Goal: Find specific page/section: Find specific page/section

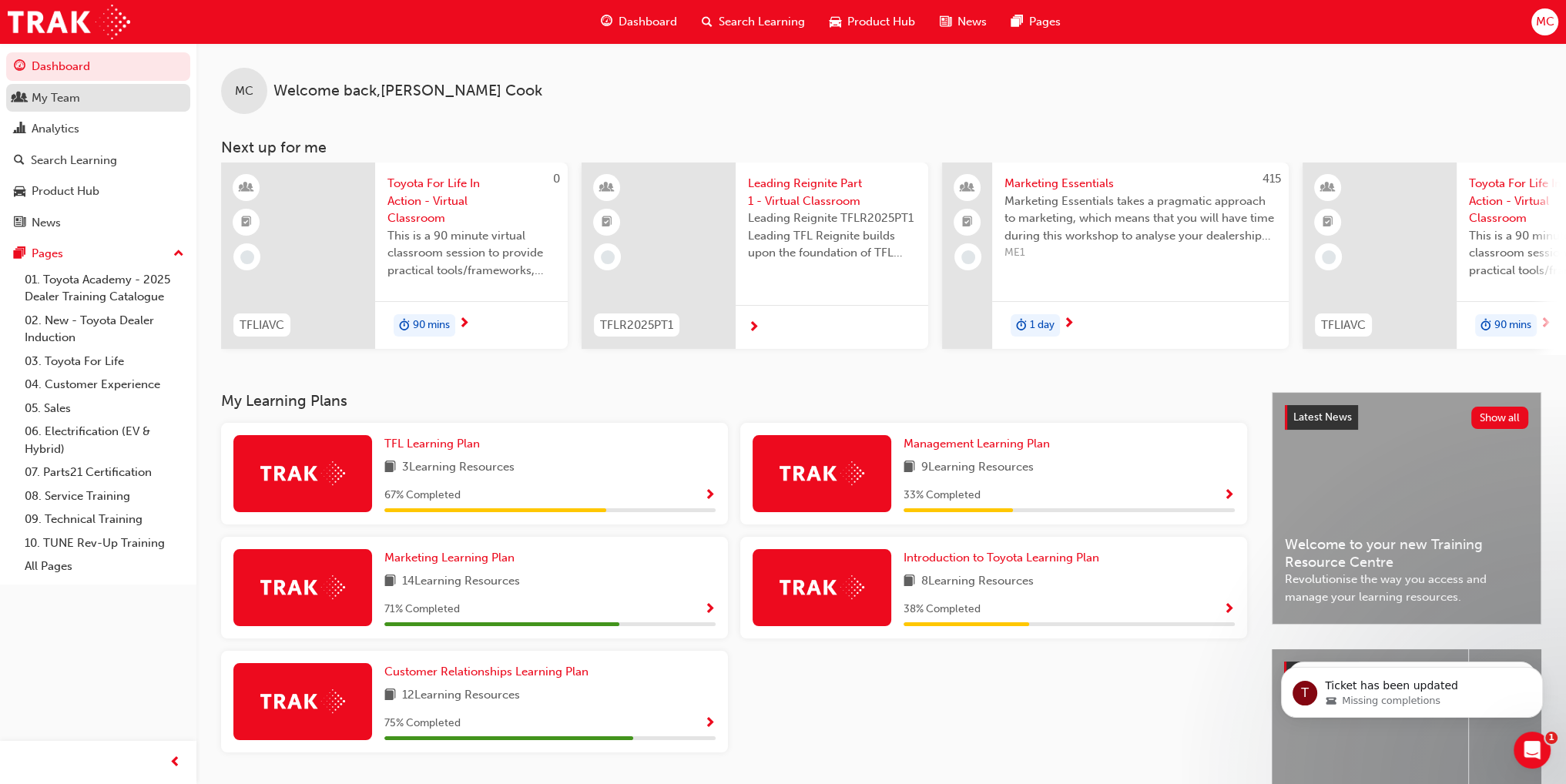
click at [77, 98] on div "My Team" at bounding box center [56, 97] width 48 height 17
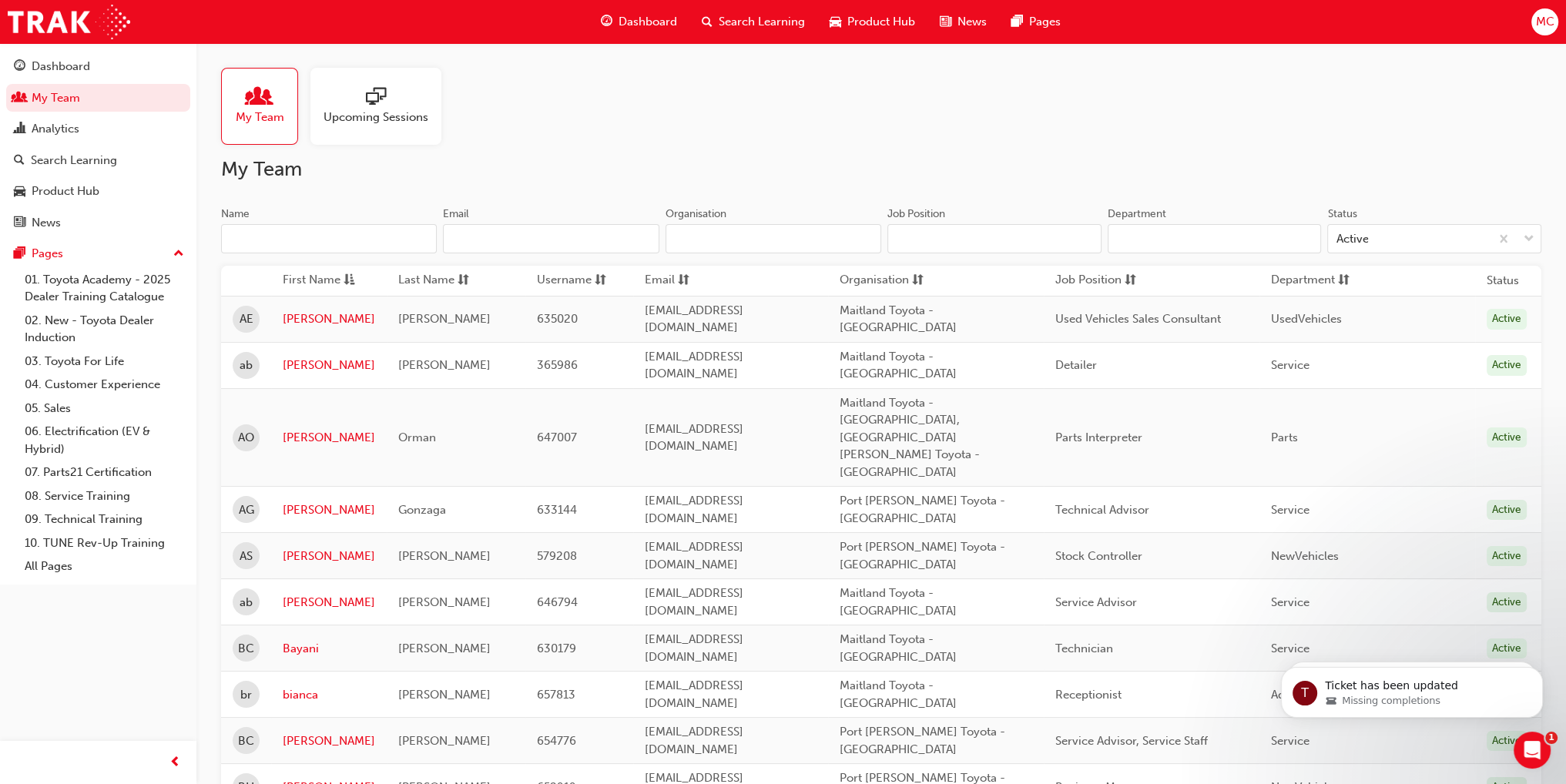
click at [292, 238] on input "Name" at bounding box center [329, 239] width 216 height 29
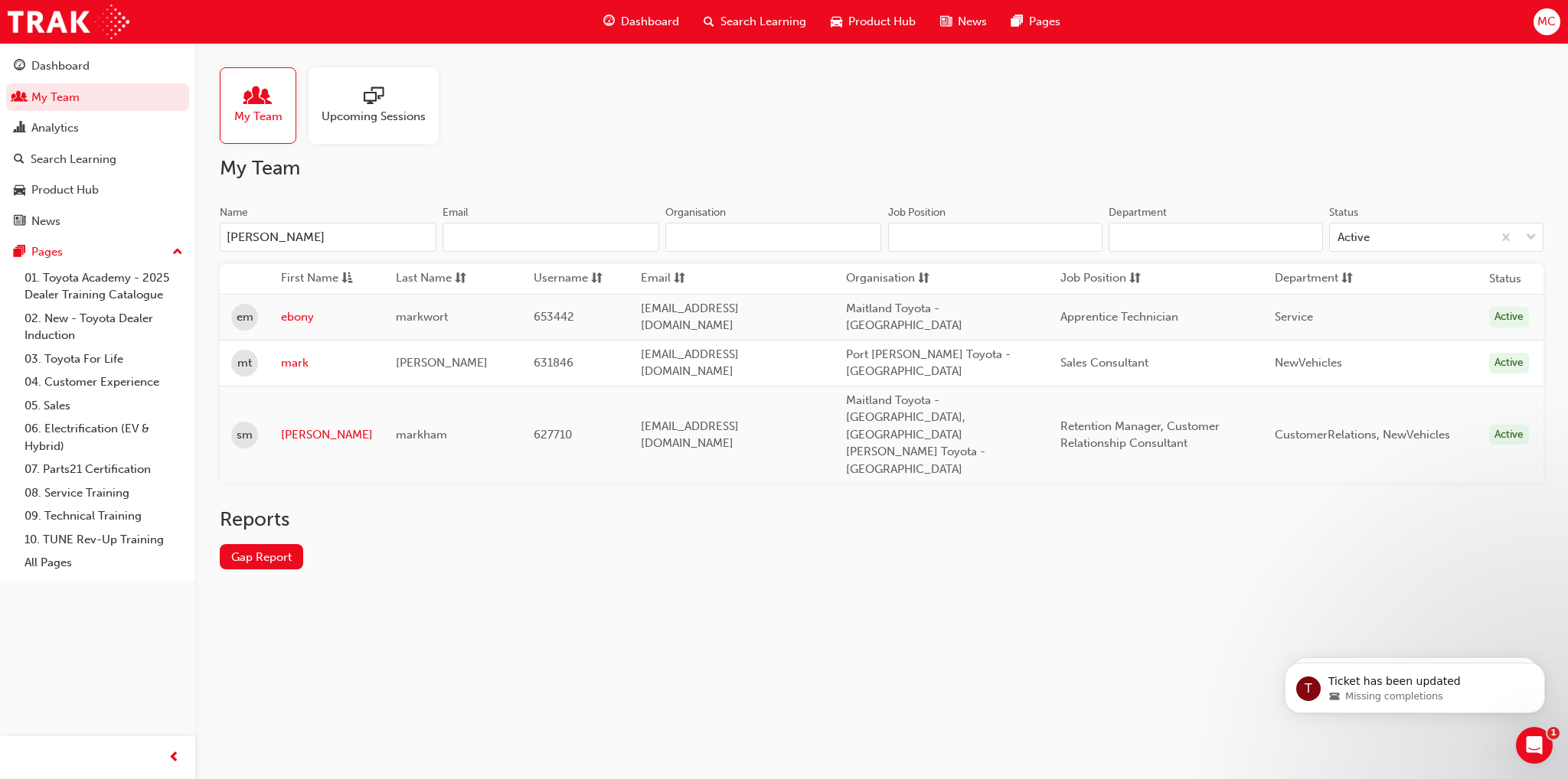
type input "[PERSON_NAME]"
click at [285, 355] on link "mark" at bounding box center [326, 363] width 91 height 17
